Goal: Navigation & Orientation: Understand site structure

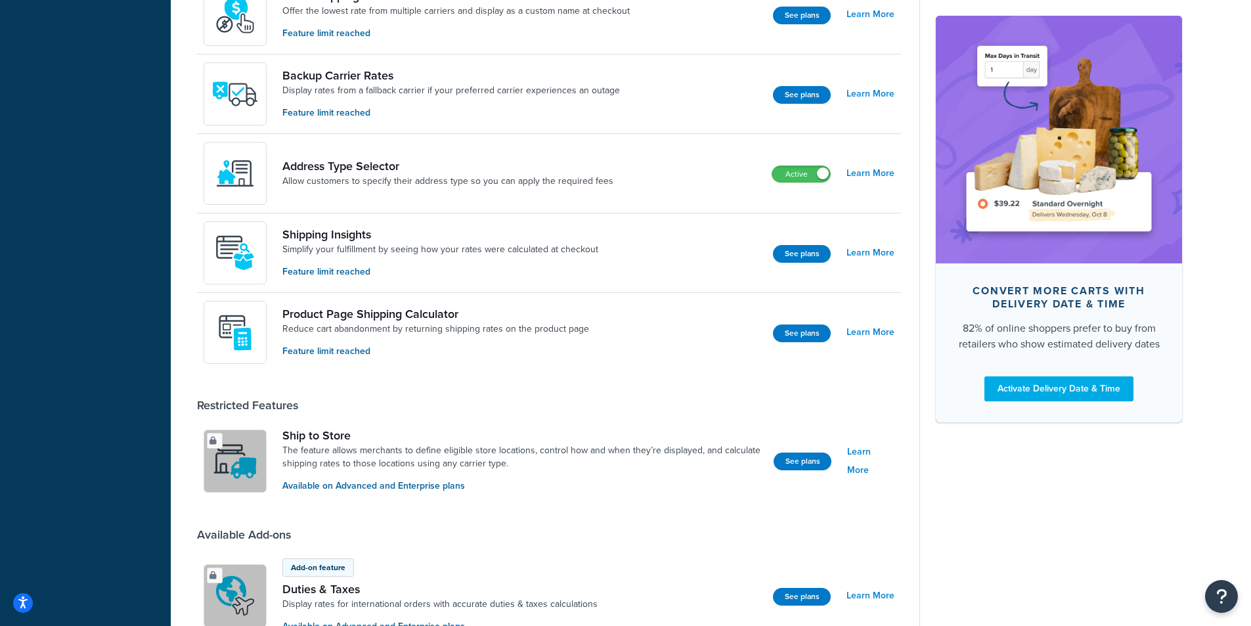
scroll to position [805, 0]
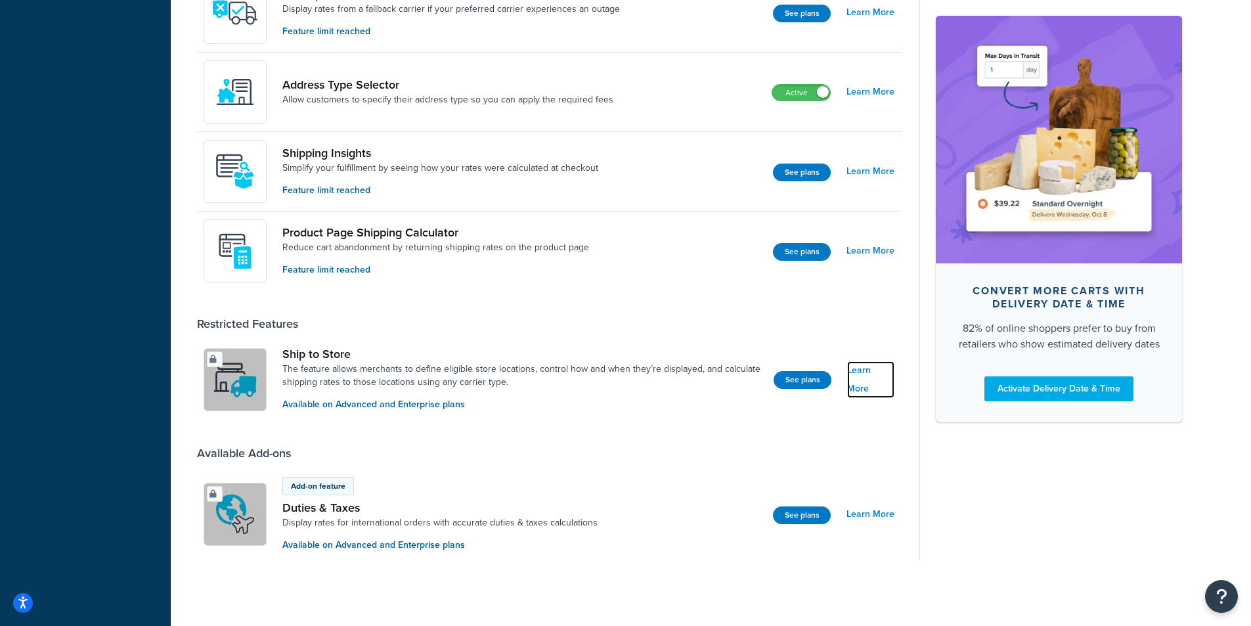
click at [873, 379] on link "Learn More" at bounding box center [870, 379] width 47 height 37
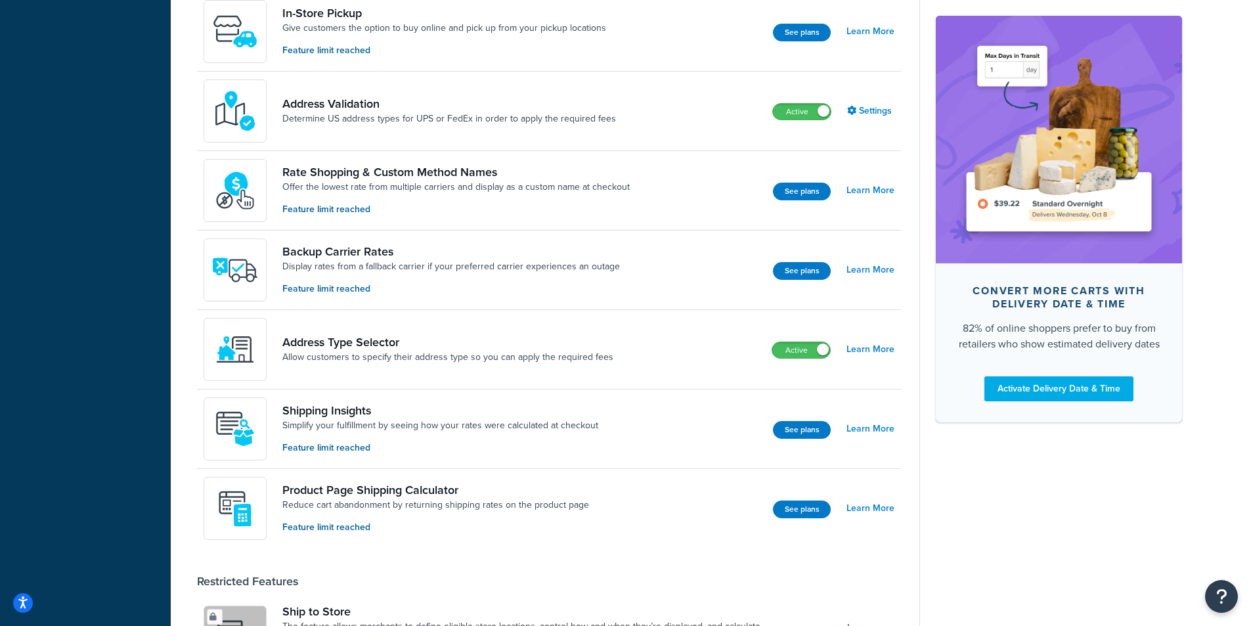
scroll to position [542, 0]
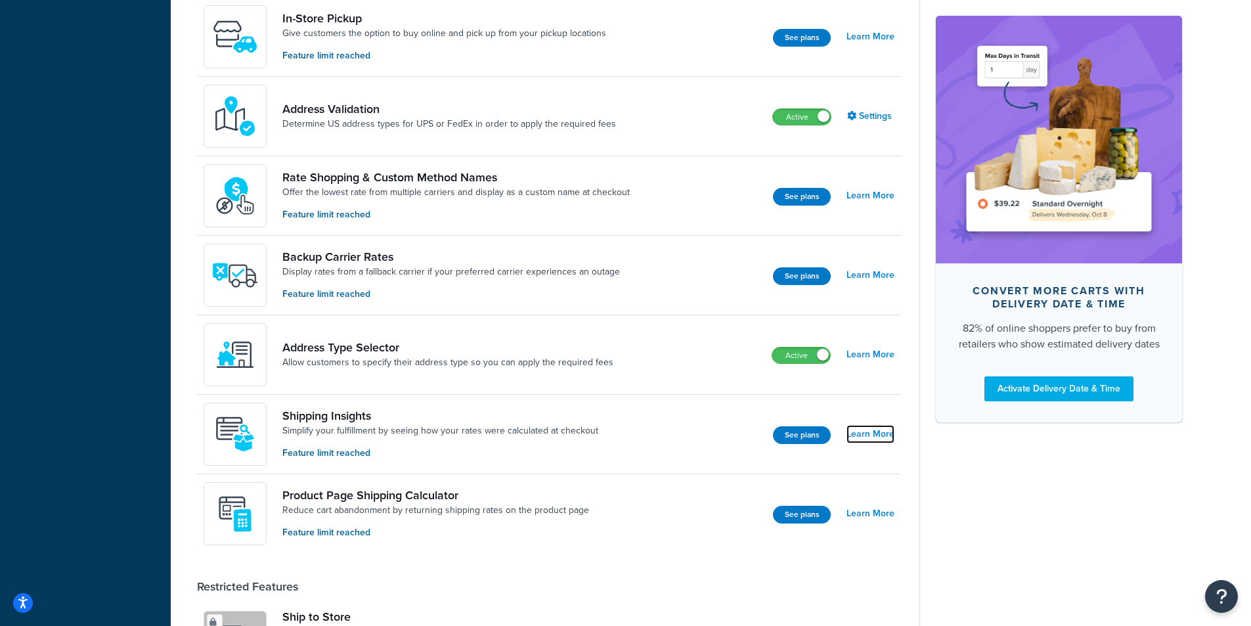
click at [867, 442] on link "Learn More" at bounding box center [870, 434] width 48 height 18
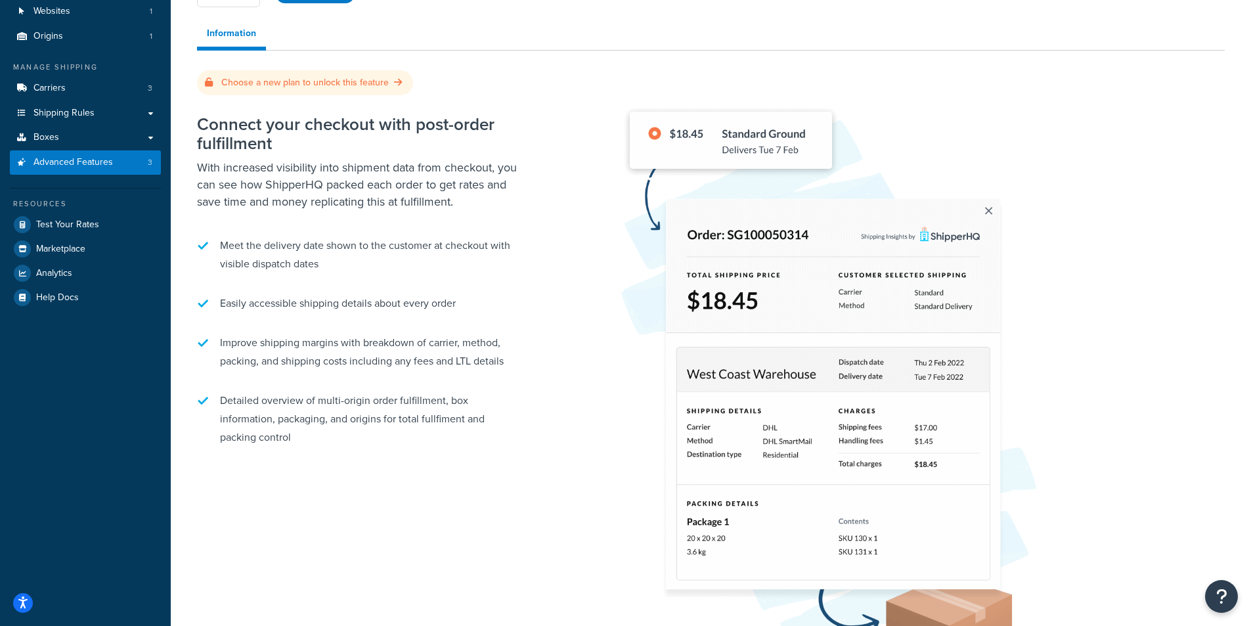
scroll to position [197, 0]
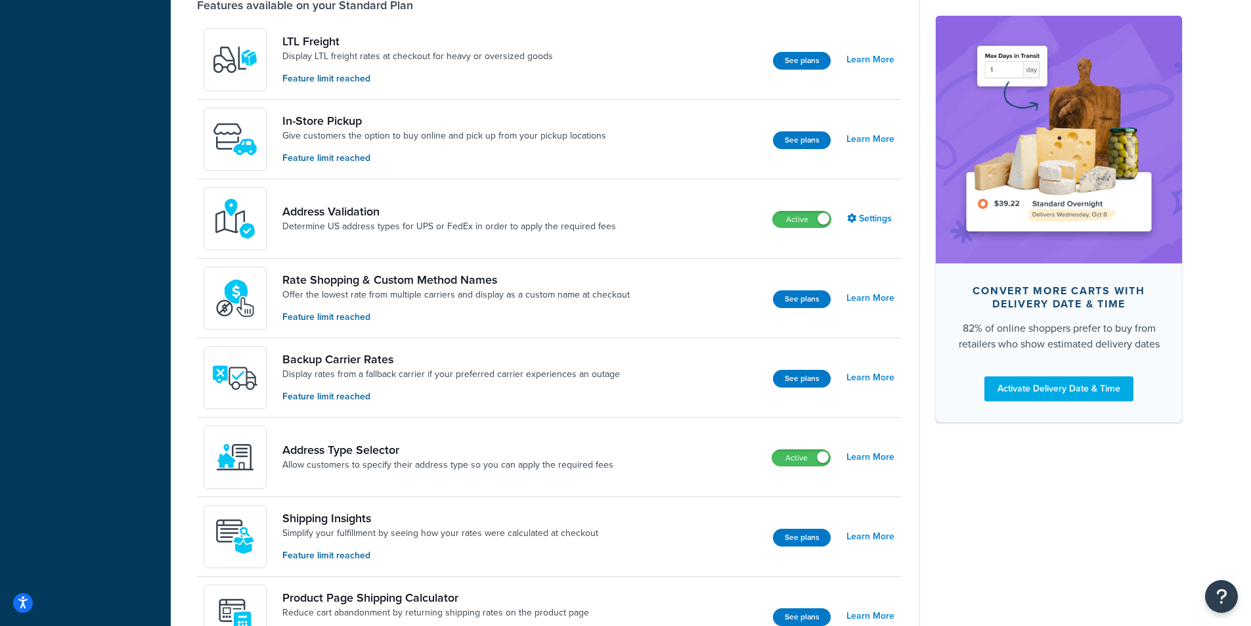
scroll to position [411, 0]
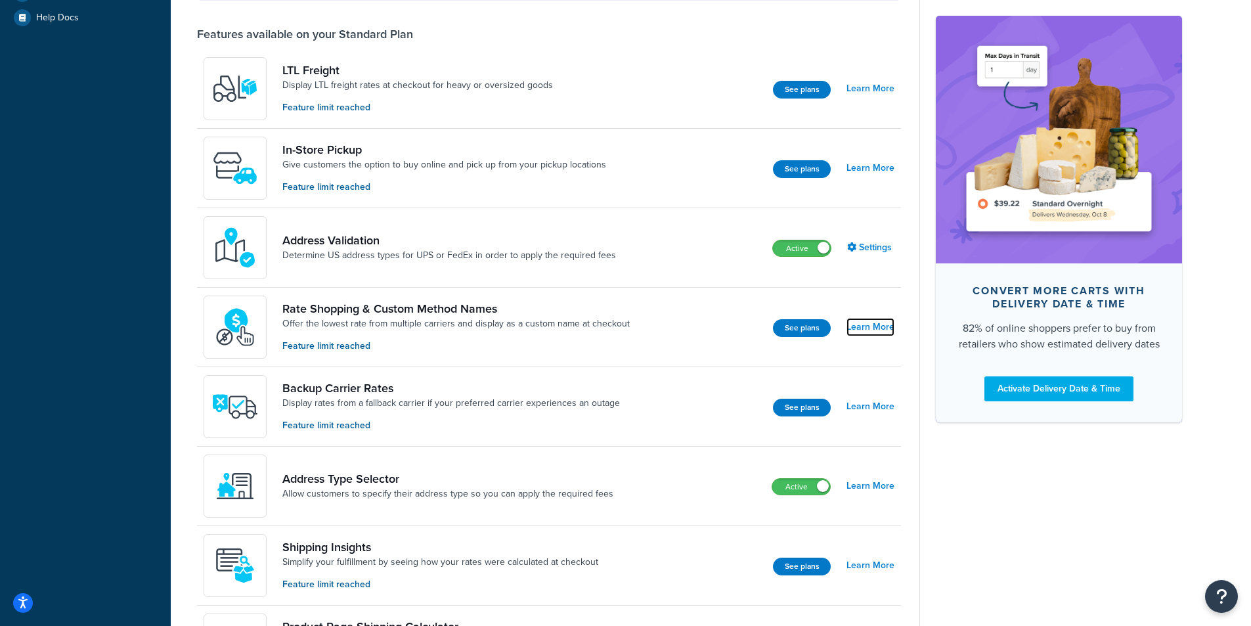
click at [871, 328] on link "Learn More" at bounding box center [870, 327] width 48 height 18
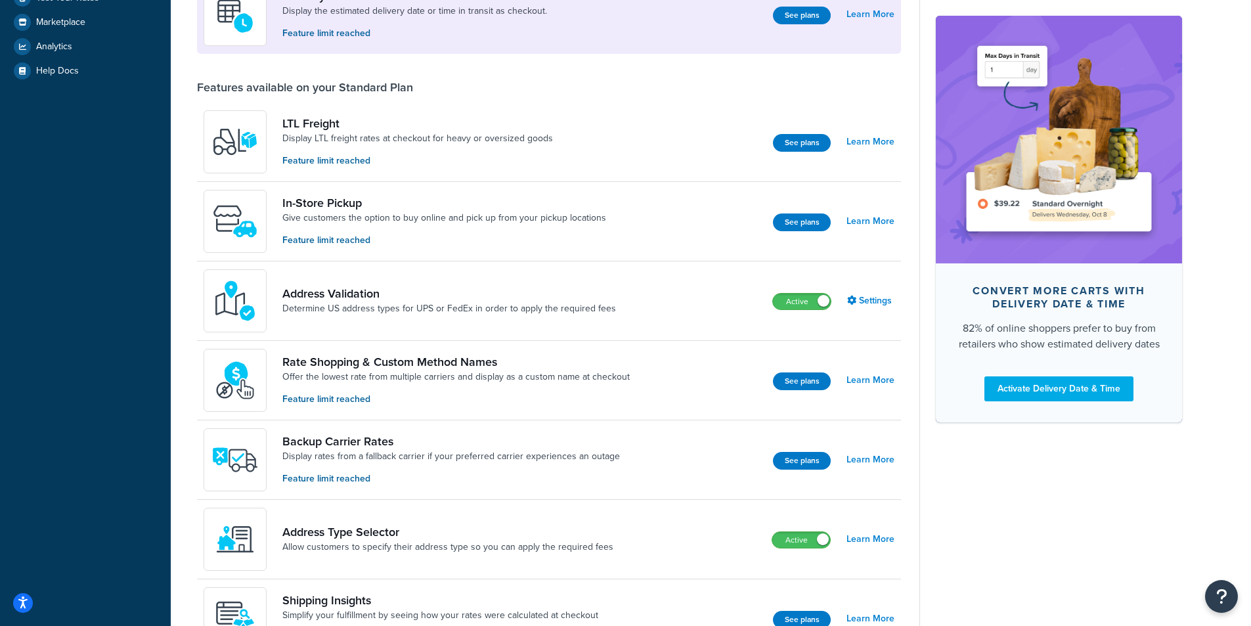
scroll to position [280, 0]
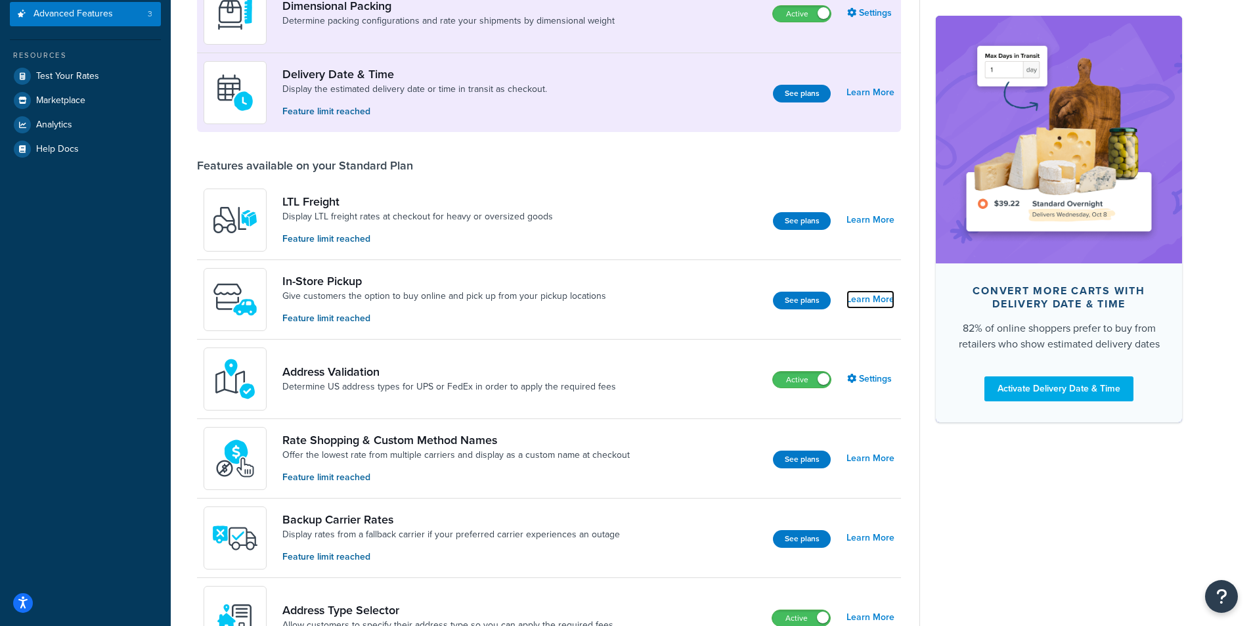
click at [875, 301] on link "Learn More" at bounding box center [870, 299] width 48 height 18
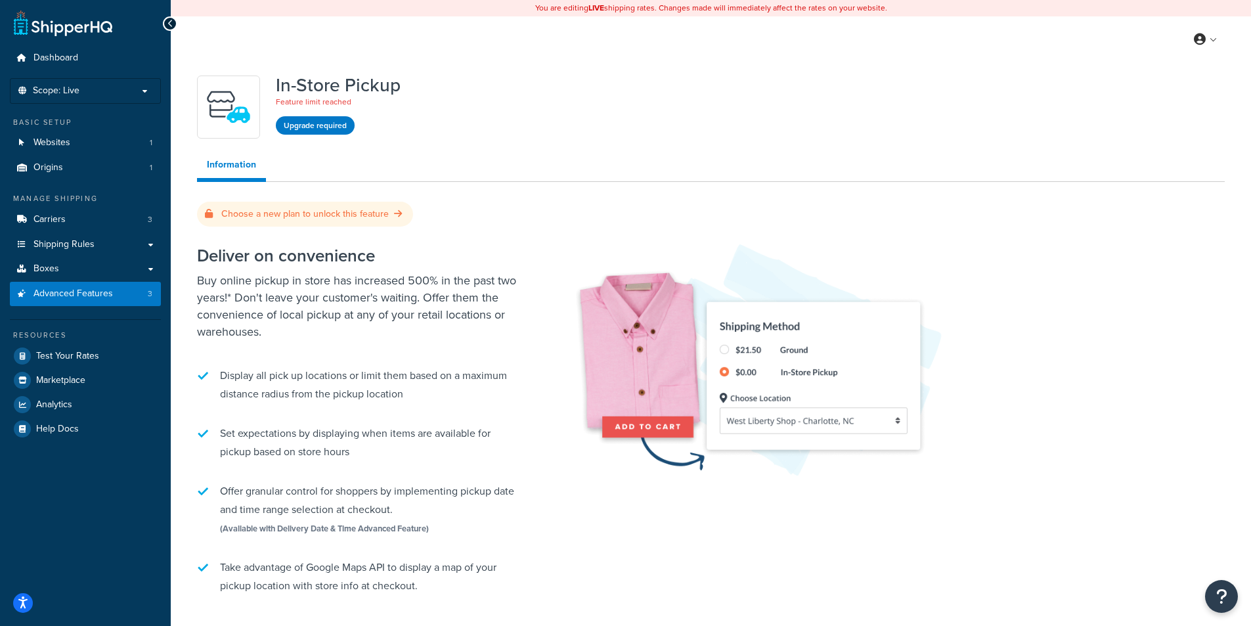
click at [68, 16] on link at bounding box center [63, 23] width 98 height 26
click at [72, 26] on link at bounding box center [63, 23] width 98 height 26
click at [58, 63] on span "Dashboard" at bounding box center [55, 58] width 45 height 11
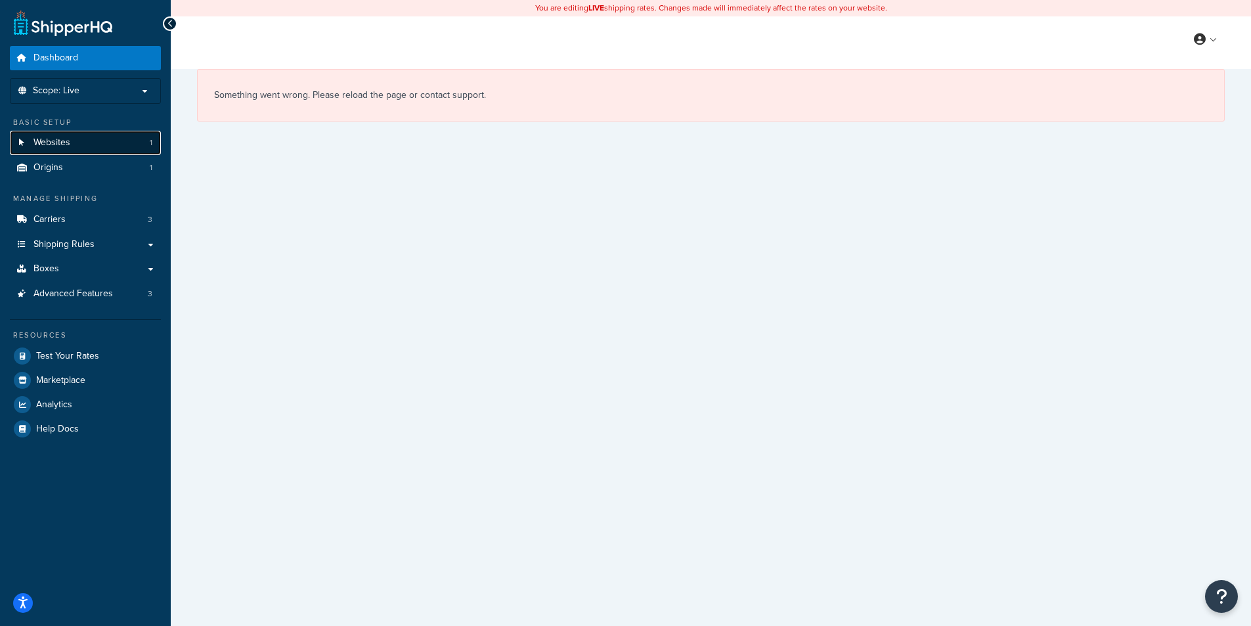
click at [54, 148] on span "Websites" at bounding box center [51, 142] width 37 height 11
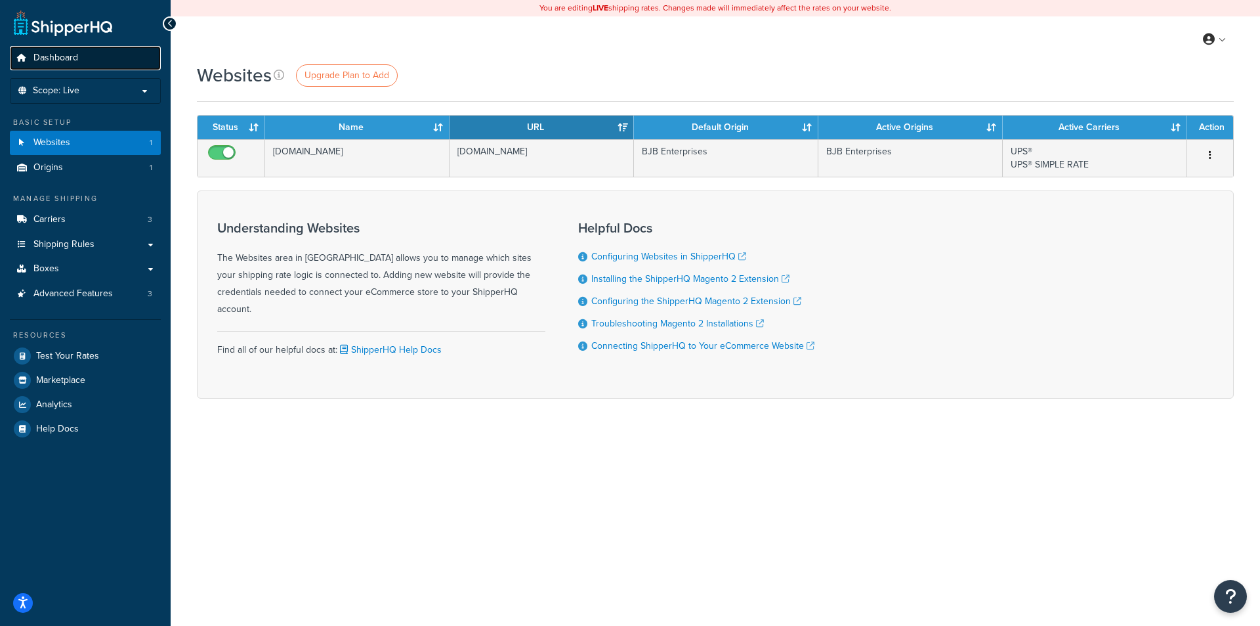
click at [45, 63] on span "Dashboard" at bounding box center [55, 58] width 45 height 11
